Goal: Task Accomplishment & Management: Manage account settings

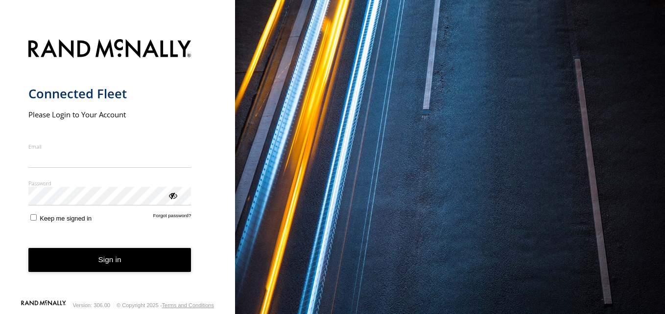
click at [108, 156] on input "Email" at bounding box center [109, 159] width 163 height 18
click at [175, 226] on form "Connected Fleet Please Login to Your Account Email Enter a valid login email ad…" at bounding box center [117, 166] width 179 height 266
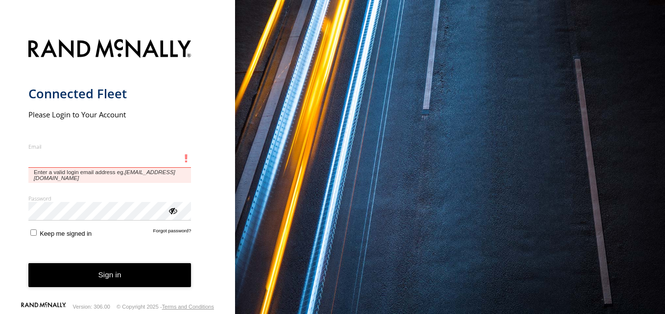
click at [104, 153] on input "Email" at bounding box center [109, 159] width 163 height 18
type input "**********"
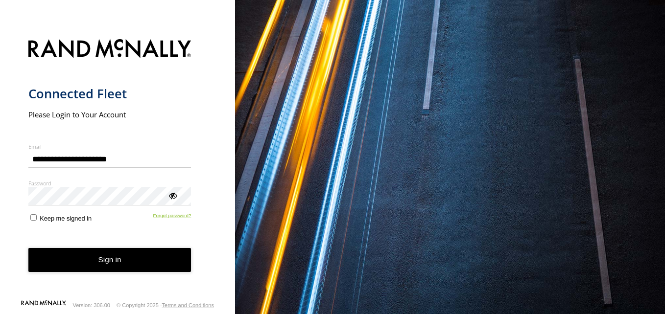
click at [161, 219] on link "Forgot password?" at bounding box center [172, 217] width 38 height 9
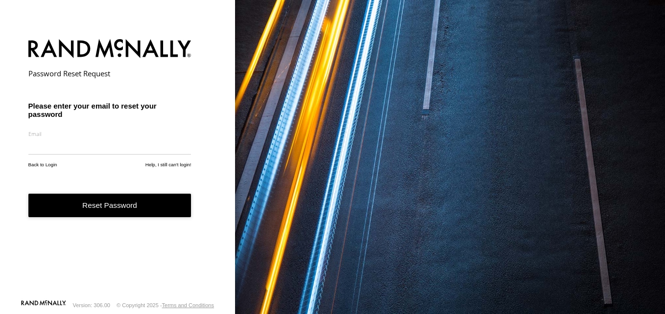
click at [120, 154] on input "email" at bounding box center [109, 147] width 163 height 18
type input "**********"
click at [102, 203] on button "Reset Password" at bounding box center [109, 206] width 163 height 24
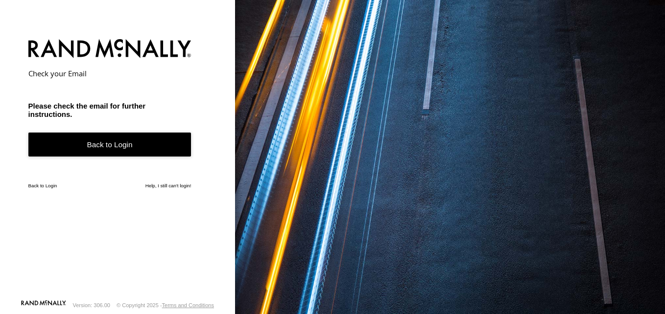
click at [111, 145] on link "Back to Login" at bounding box center [109, 145] width 163 height 24
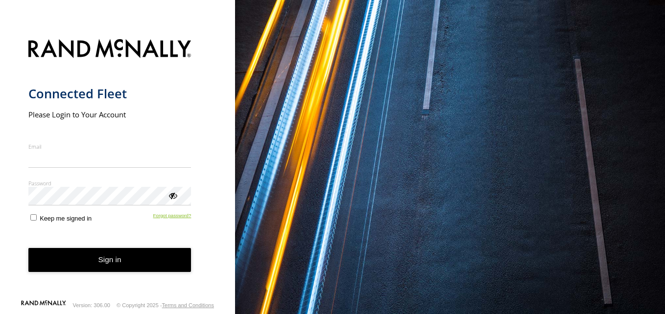
click at [168, 227] on form "Connected Fleet Please Login to Your Account Email Enter a valid login email ad…" at bounding box center [117, 166] width 179 height 266
click at [173, 215] on link "Forgot password?" at bounding box center [172, 217] width 38 height 9
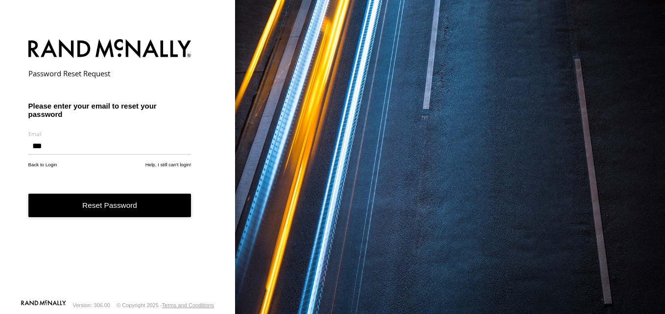
type input "**********"
click at [128, 206] on button "Reset Password" at bounding box center [109, 206] width 163 height 24
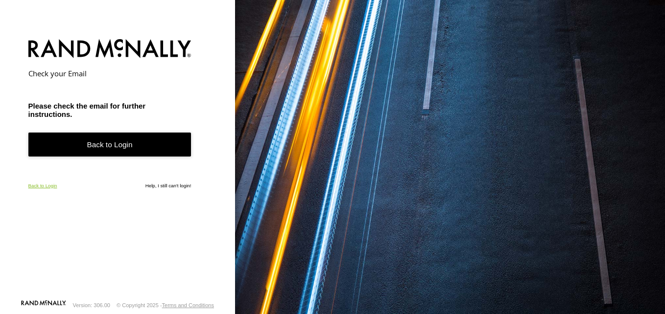
click at [50, 183] on link "Back to Login" at bounding box center [42, 185] width 29 height 5
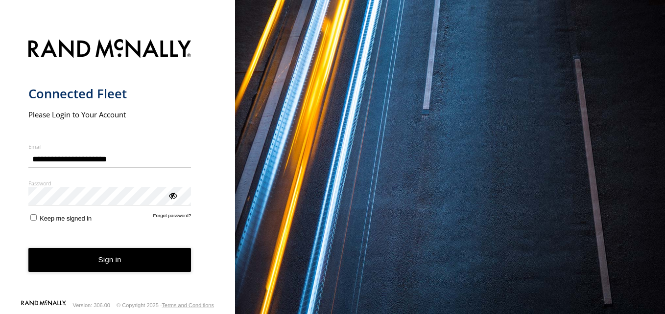
type input "**********"
click at [101, 256] on button "Sign in" at bounding box center [109, 260] width 163 height 24
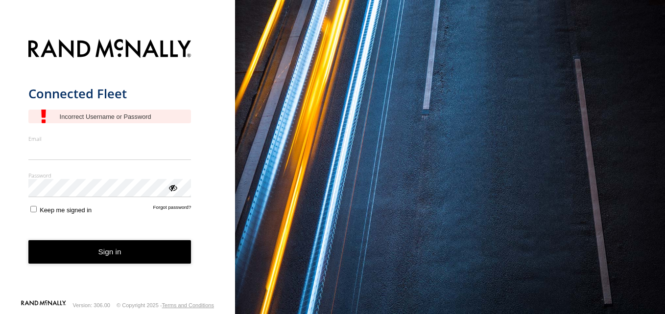
click at [175, 215] on form "Connected Fleet Email Enter a valid login email address eg. me@email.com Passwo…" at bounding box center [117, 166] width 179 height 266
click at [177, 208] on link "Forgot password?" at bounding box center [172, 209] width 38 height 9
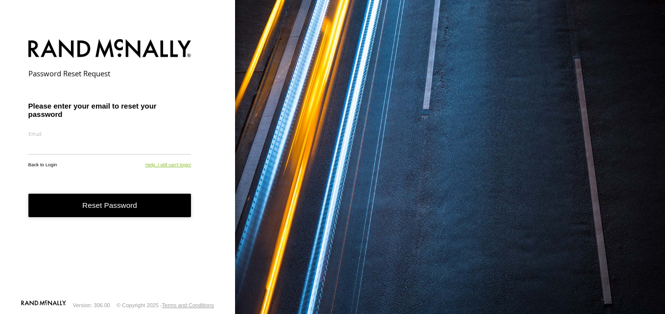
click at [178, 174] on form "Password Reset Request Please enter your email to reset your password Email Ent…" at bounding box center [117, 166] width 179 height 266
click at [177, 167] on link "Help, I still can't login!" at bounding box center [168, 164] width 46 height 5
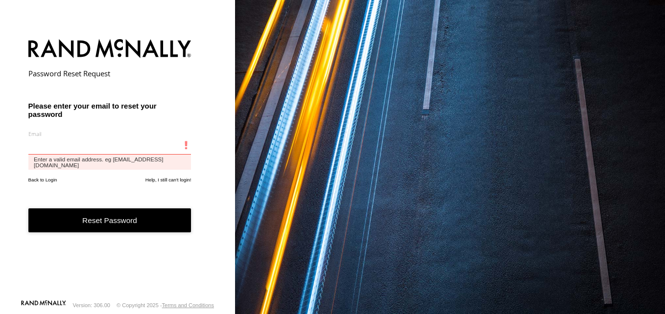
click at [70, 155] on input "email" at bounding box center [109, 147] width 163 height 18
type input "**********"
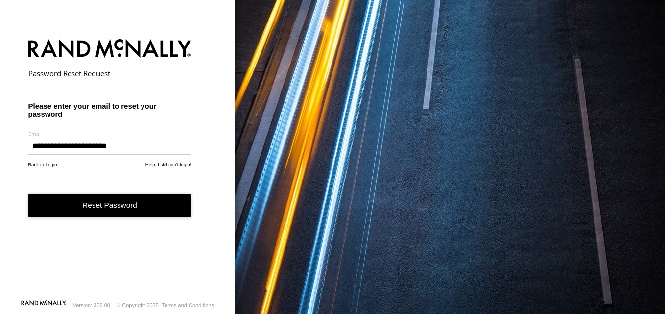
click at [124, 205] on button "Reset Password" at bounding box center [109, 206] width 163 height 24
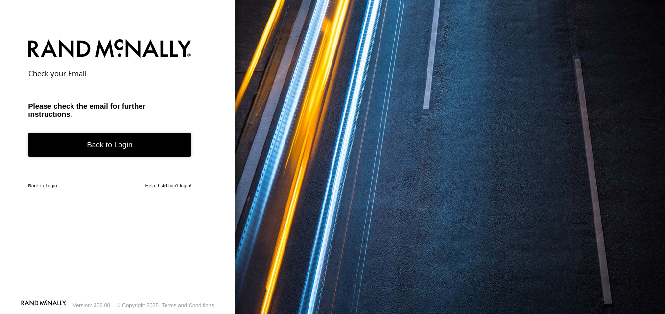
click at [135, 146] on link "Back to Login" at bounding box center [109, 145] width 163 height 24
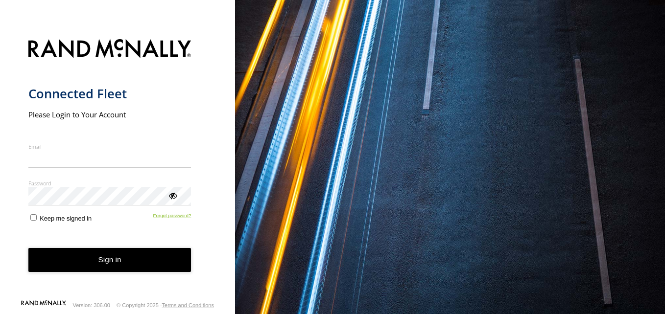
click at [181, 230] on form "Connected Fleet Please Login to Your Account Email Enter a valid login email ad…" at bounding box center [117, 166] width 179 height 266
click at [175, 216] on link "Forgot password?" at bounding box center [172, 217] width 38 height 9
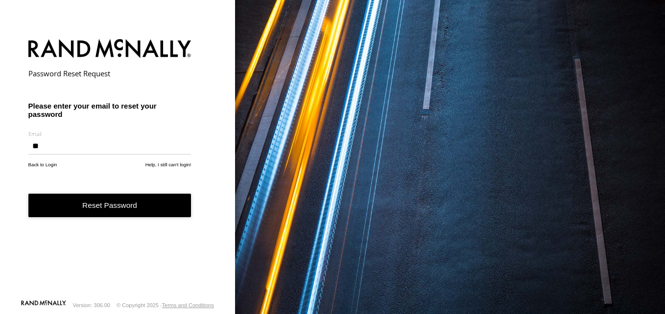
type input "*"
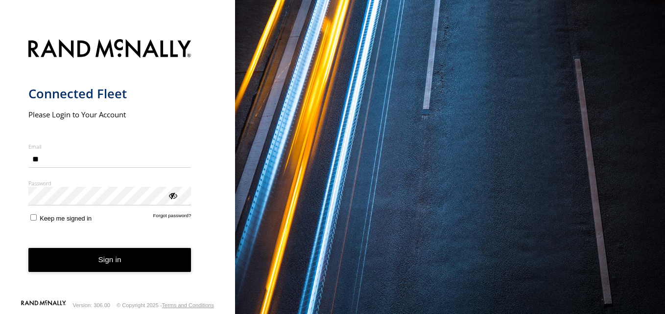
type input "*"
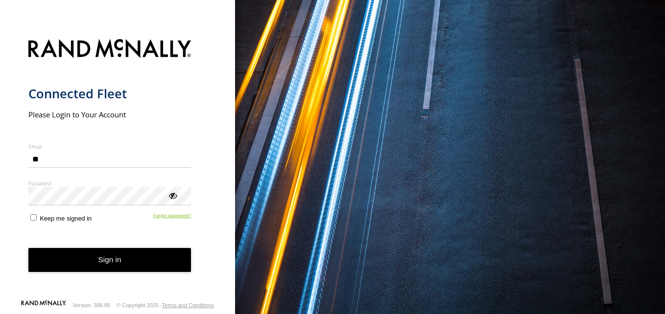
type input "*"
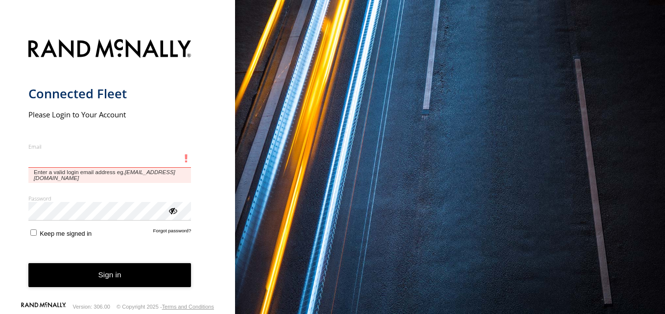
click at [78, 163] on input "Email" at bounding box center [109, 159] width 163 height 18
type input "*"
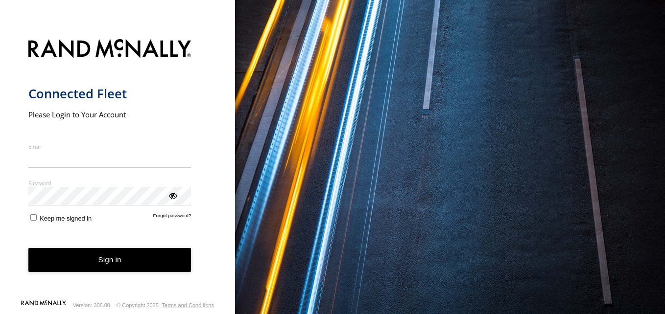
click at [165, 225] on form "Connected Fleet Please Login to Your Account Email Enter a valid login email ad…" at bounding box center [117, 166] width 179 height 266
click at [173, 216] on link "Forgot password?" at bounding box center [172, 217] width 38 height 9
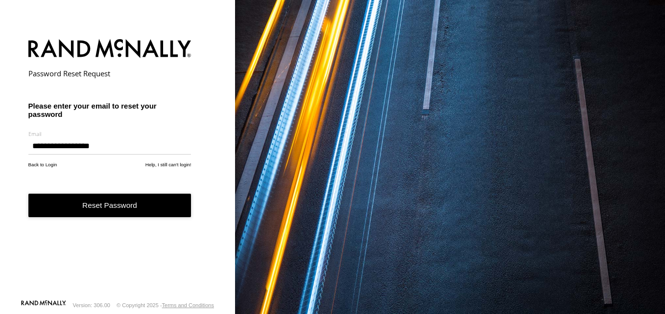
type input "**********"
click at [130, 201] on button "Reset Password" at bounding box center [109, 206] width 163 height 24
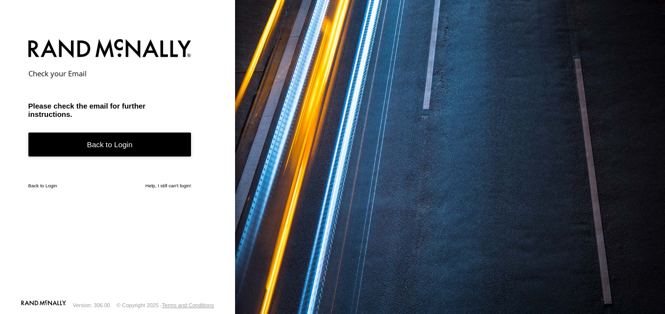
click at [126, 143] on link "Back to Login" at bounding box center [109, 145] width 163 height 24
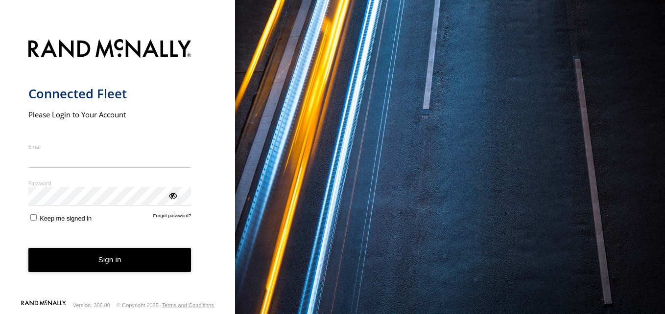
click at [174, 227] on form "Connected Fleet Please Login to Your Account Email Enter a valid login email ad…" at bounding box center [117, 166] width 179 height 266
click at [172, 216] on link "Forgot password?" at bounding box center [172, 217] width 38 height 9
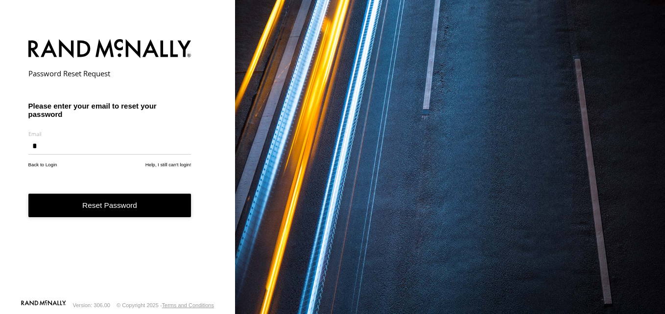
type input "**********"
click at [99, 207] on button "Reset Password" at bounding box center [109, 206] width 163 height 24
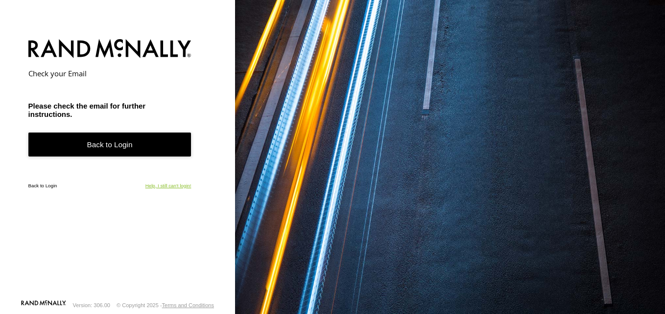
click at [166, 183] on link "Help, I still can't login!" at bounding box center [168, 185] width 46 height 5
click at [40, 187] on link "Back to Login" at bounding box center [42, 185] width 29 height 5
